Goal: Navigation & Orientation: Find specific page/section

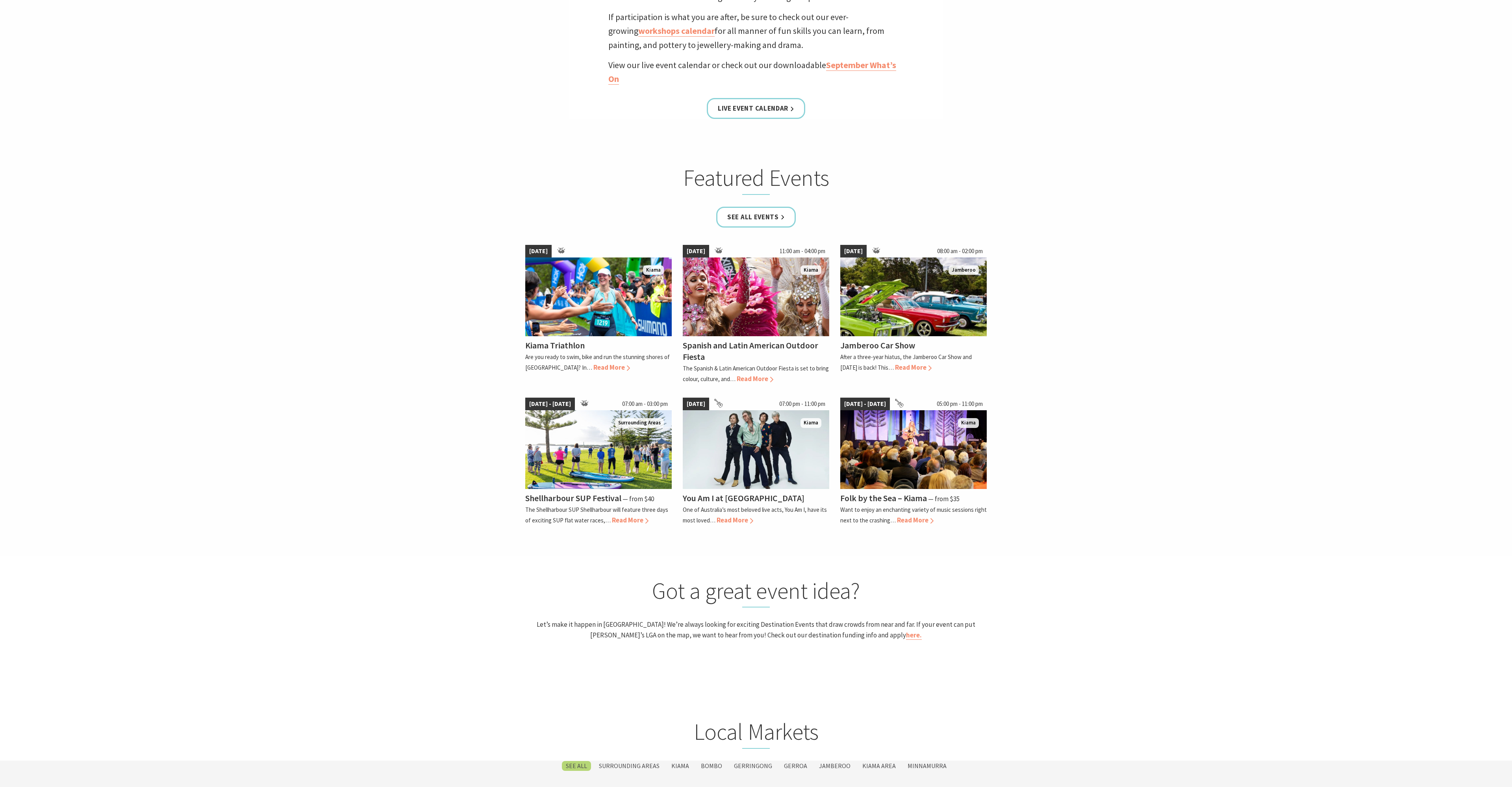
scroll to position [674, 0]
click at [541, 488] on img at bounding box center [598, 449] width 147 height 79
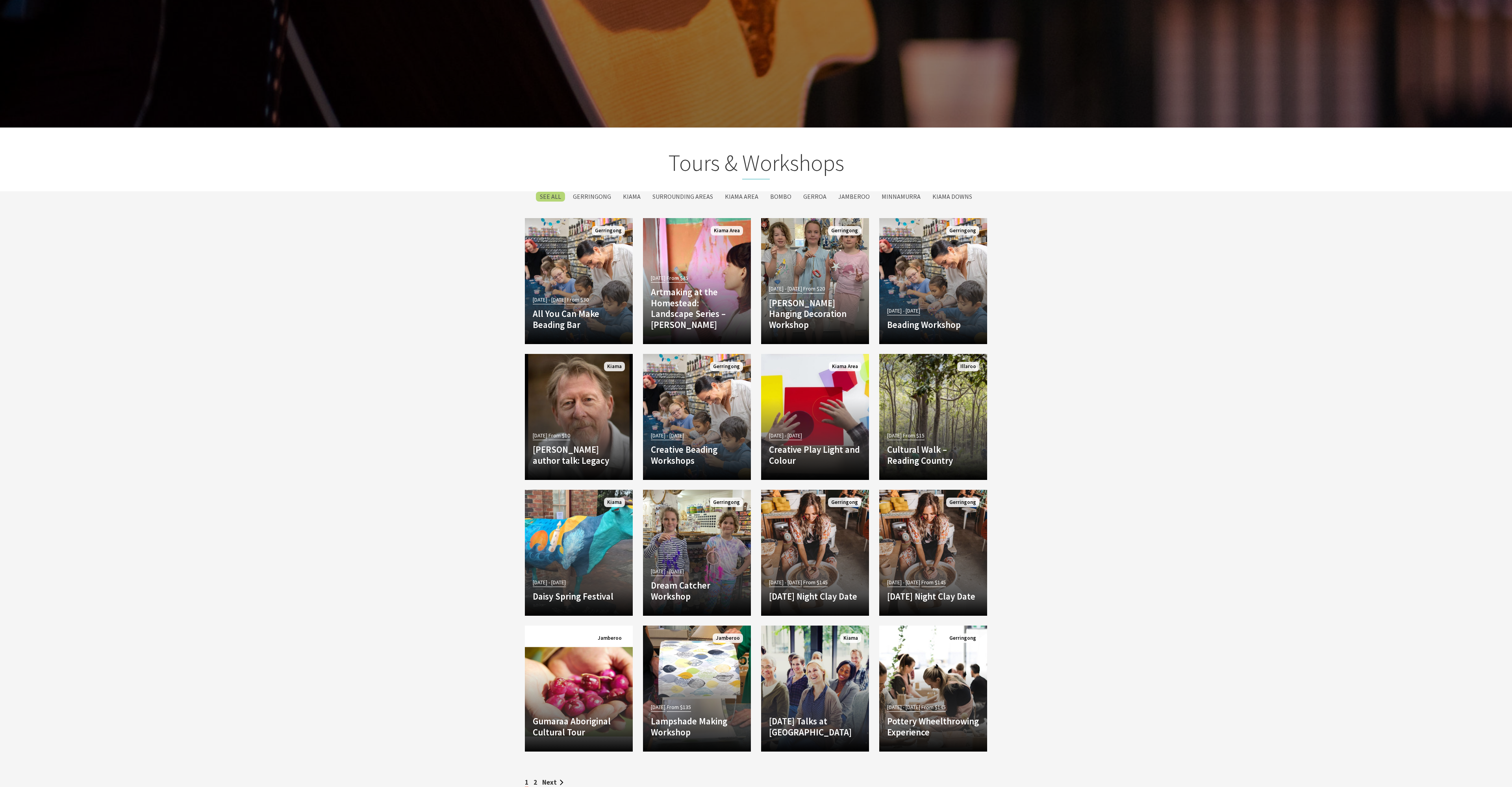
scroll to position [2517, 0]
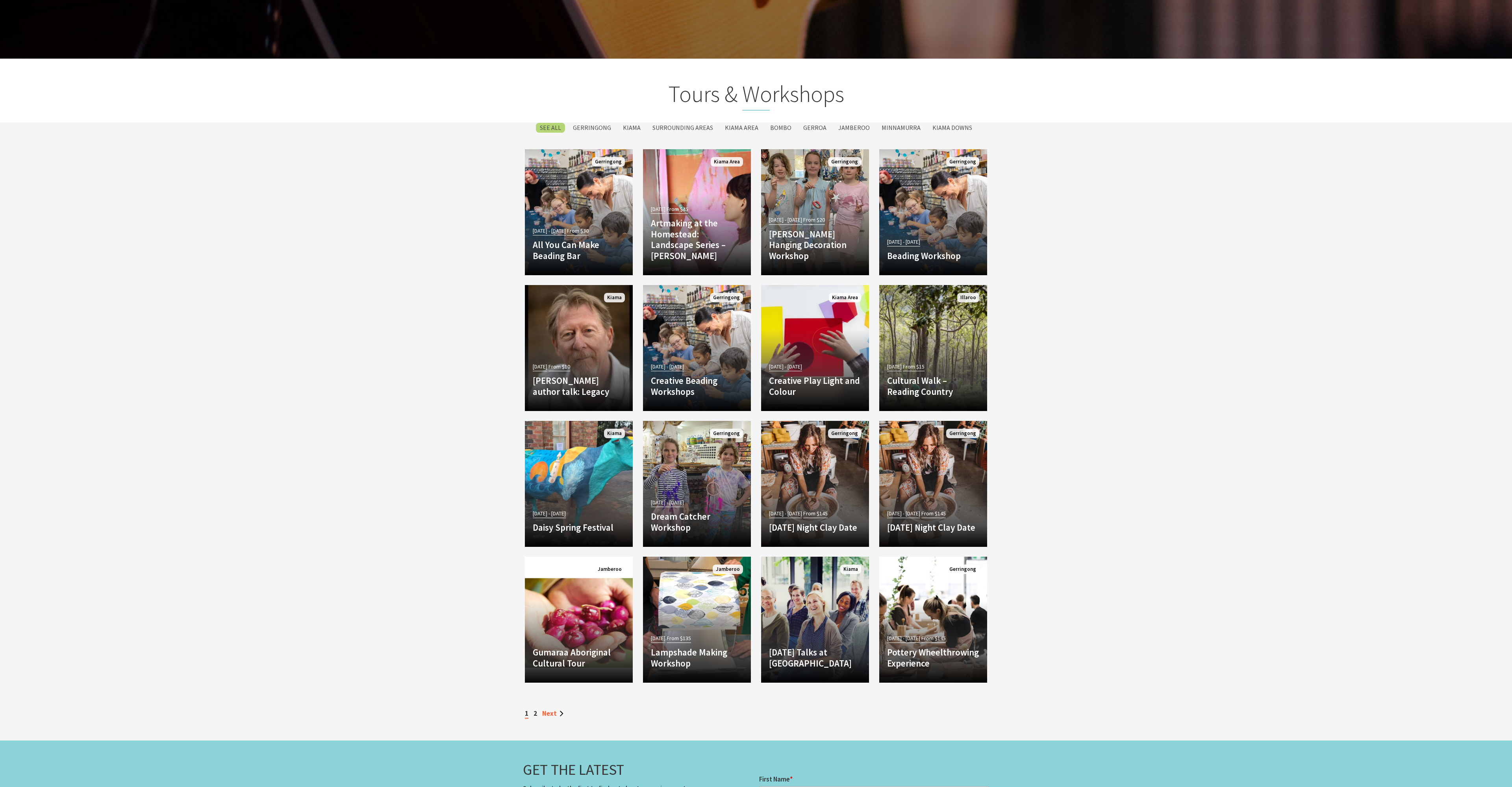
click at [546, 712] on link "Next" at bounding box center [553, 713] width 22 height 9
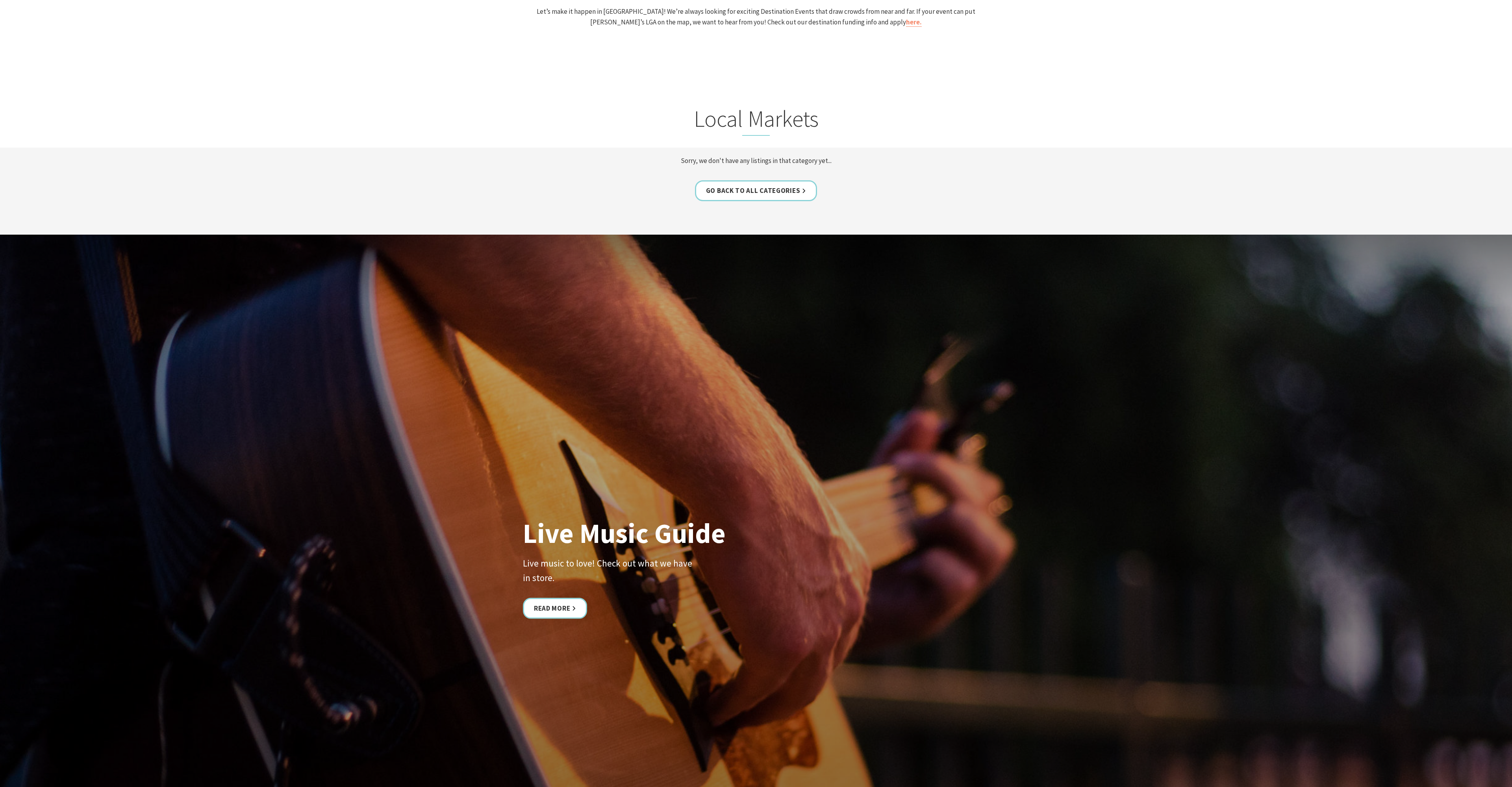
scroll to position [1237, 0]
